Goal: Find specific page/section: Find specific page/section

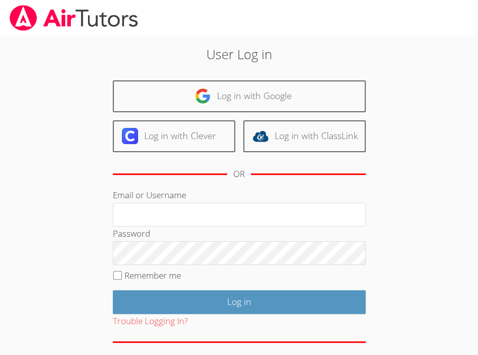
type input "[PERSON_NAME][EMAIL_ADDRESS][DOMAIN_NAME]"
click at [87, 259] on div "User Log in Log in with Google Log in with Clever Log in with ClassLink OR Emai…" at bounding box center [239, 212] width 344 height 335
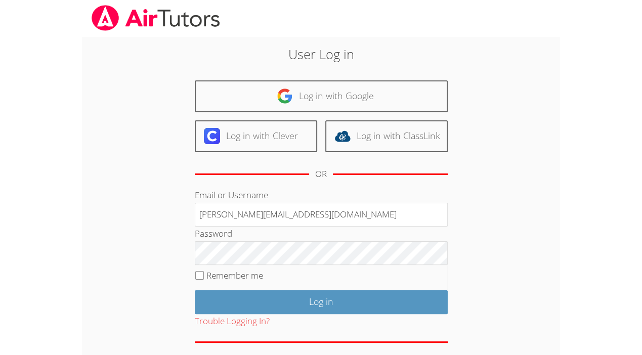
scroll to position [37, 0]
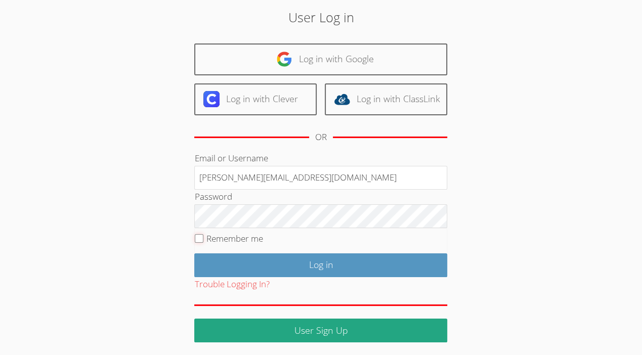
click at [200, 238] on input "Remember me" at bounding box center [199, 238] width 9 height 9
checkbox input "true"
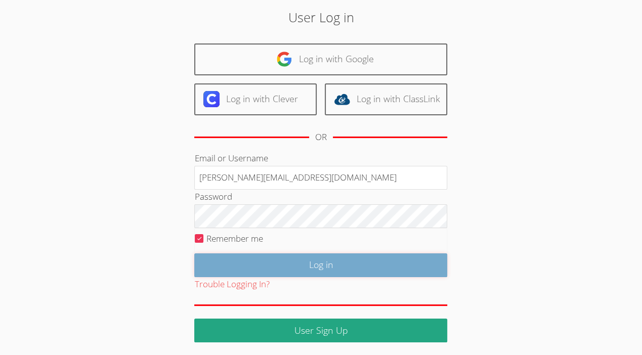
click at [206, 258] on input "Log in" at bounding box center [320, 265] width 253 height 24
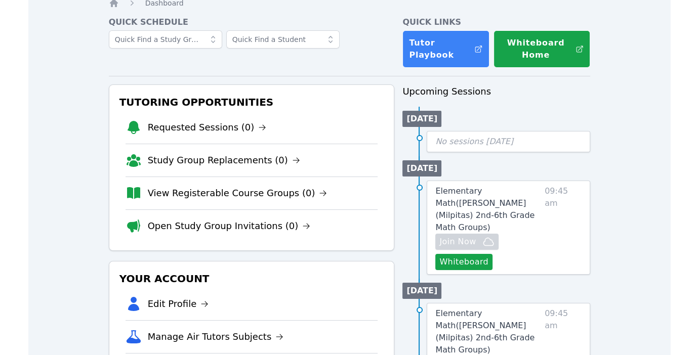
scroll to position [40, 0]
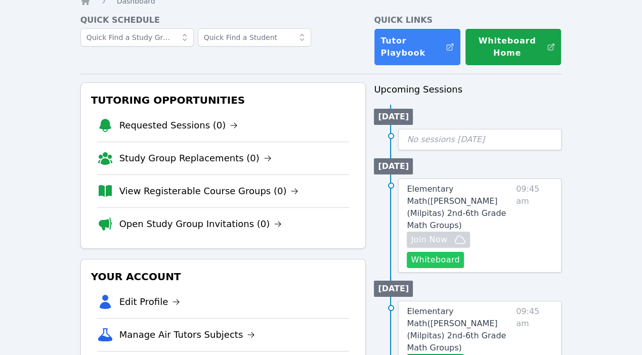
click at [429, 252] on button "Whiteboard" at bounding box center [435, 260] width 57 height 16
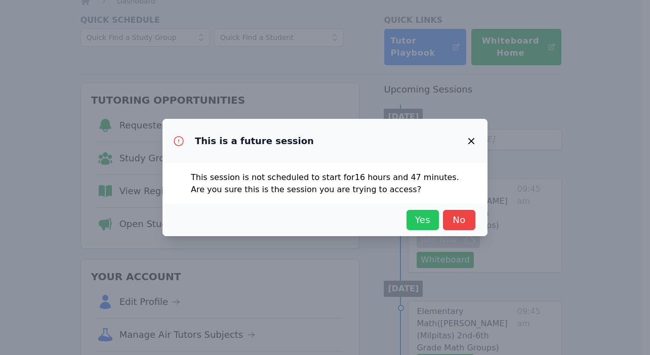
click at [414, 218] on span "Yes" at bounding box center [422, 220] width 22 height 14
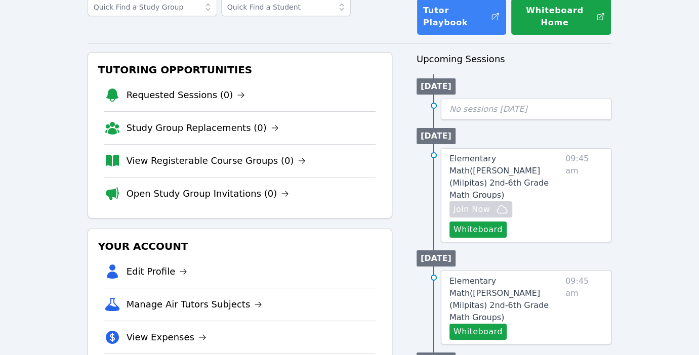
scroll to position [73, 0]
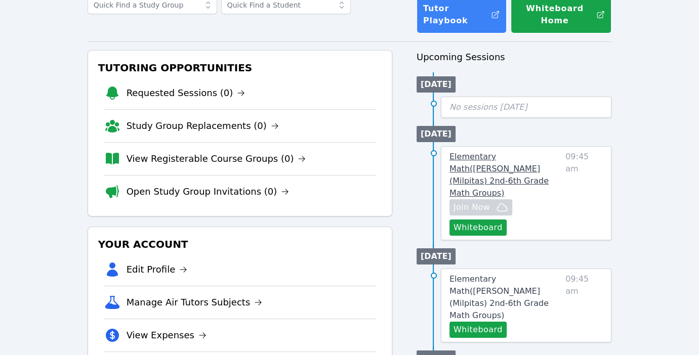
click at [470, 165] on span "Elementary Math ( Mattos (Milpitas) 2nd-6th Grade Math Groups )" at bounding box center [498, 175] width 99 height 46
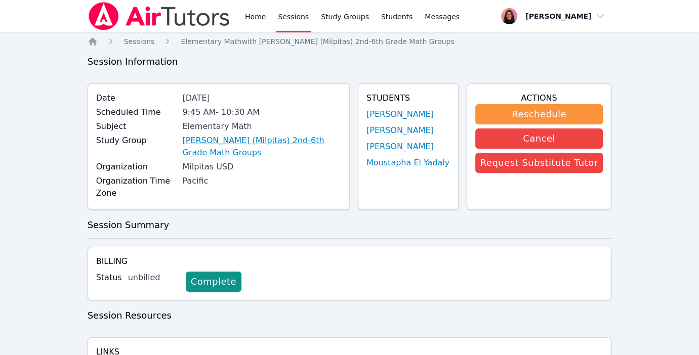
click at [238, 143] on link "Mattos (Milpitas) 2nd-6th Grade Math Groups" at bounding box center [261, 147] width 159 height 24
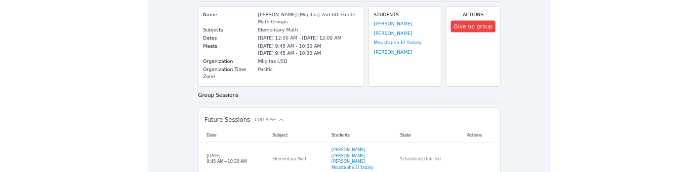
scroll to position [98, 0]
